Goal: Task Accomplishment & Management: Use online tool/utility

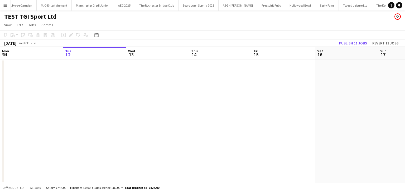
scroll to position [0, 1824]
click at [4, 7] on button "Menu" at bounding box center [5, 5] width 11 height 11
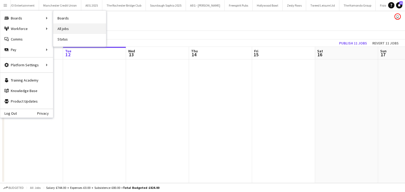
click at [77, 31] on link "All jobs" at bounding box center [79, 28] width 53 height 11
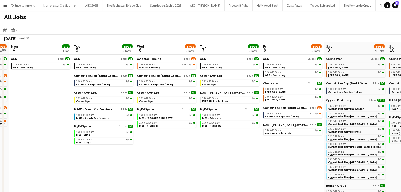
scroll to position [0, 120]
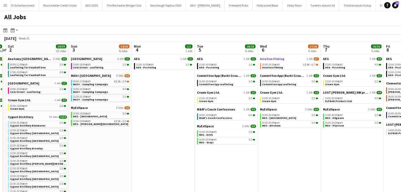
click at [277, 60] on span "Aviation Filming" at bounding box center [272, 59] width 24 height 4
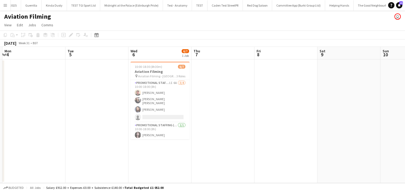
scroll to position [0, 165]
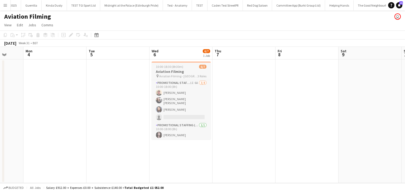
click at [169, 70] on h3 "Aviation Filming" at bounding box center [180, 71] width 59 height 5
click at [69, 35] on icon "Edit" at bounding box center [71, 35] width 4 height 4
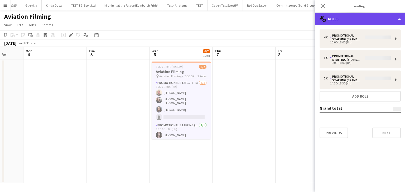
click at [336, 22] on div "multiple-users-add Roles" at bounding box center [360, 19] width 90 height 13
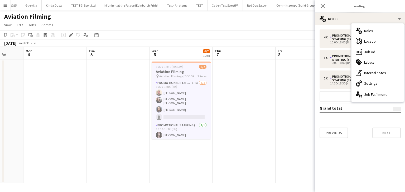
click at [336, 43] on div "4 x Promotional Staffing (Brand Ambassadors) 10:00-18:00 (8h) 1 x Promotional S…" at bounding box center [360, 84] width 90 height 109
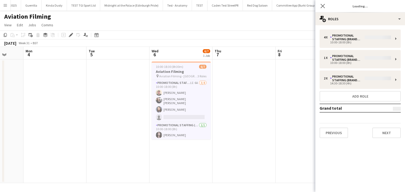
click at [337, 42] on div "4 x Promotional Staffing (Brand Ambassadors) 10:00-18:00 (8h) 1 x Promotional S…" at bounding box center [360, 84] width 90 height 109
click at [180, 31] on app-toolbar "Copy Paste Paste Ctrl+V Paste with crew Ctrl+Shift+V Paste linked Job Add linke…" at bounding box center [202, 35] width 405 height 9
